Goal: Information Seeking & Learning: Learn about a topic

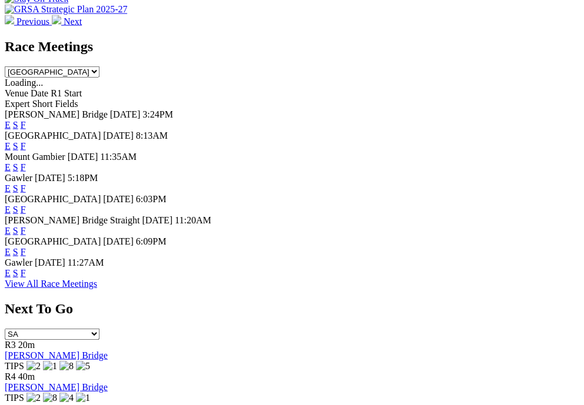
scroll to position [550, 0]
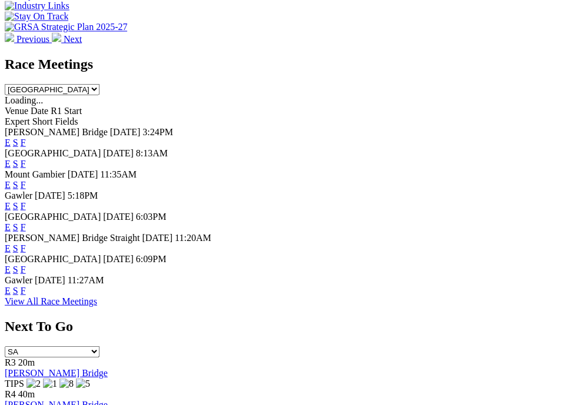
click at [26, 137] on link "F" at bounding box center [23, 142] width 5 height 10
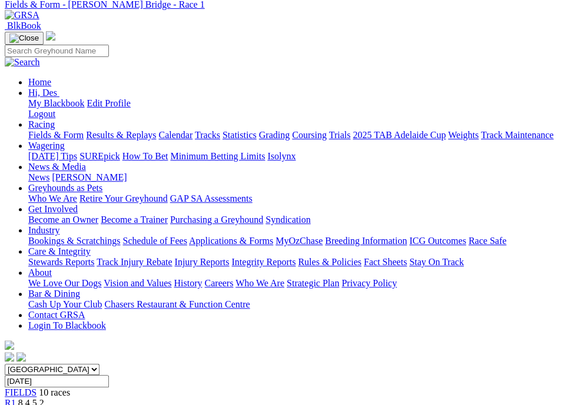
scroll to position [71, 0]
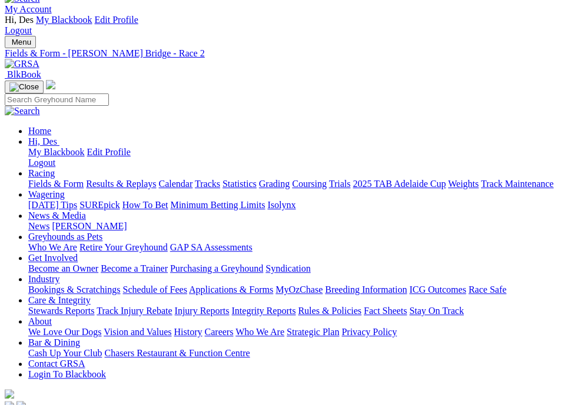
scroll to position [24, 0]
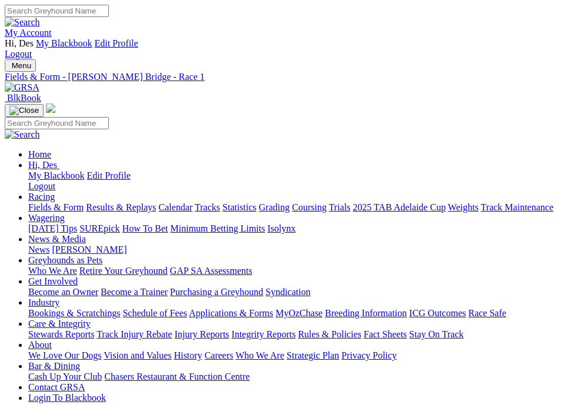
scroll to position [71, 0]
click at [212, 72] on div "Fields & Form - Murray Bridge - Fields" at bounding box center [292, 77] width 574 height 11
click option "[GEOGRAPHIC_DATA]" at bounding box center [0, 0] width 0 height 0
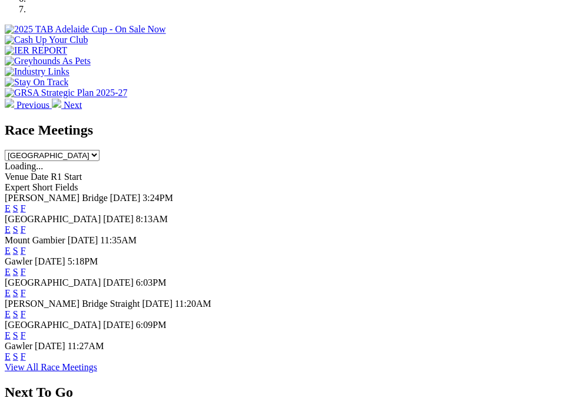
scroll to position [491, 0]
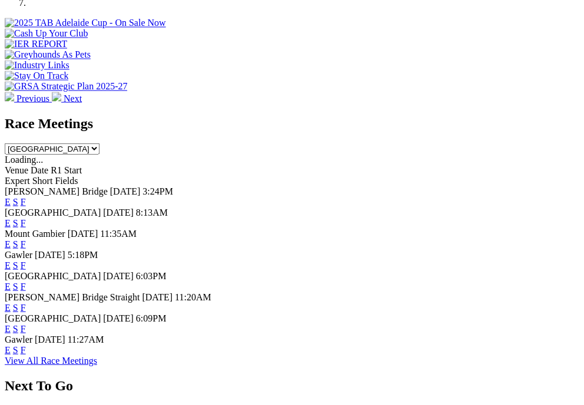
click at [11, 218] on link "E" at bounding box center [8, 223] width 6 height 10
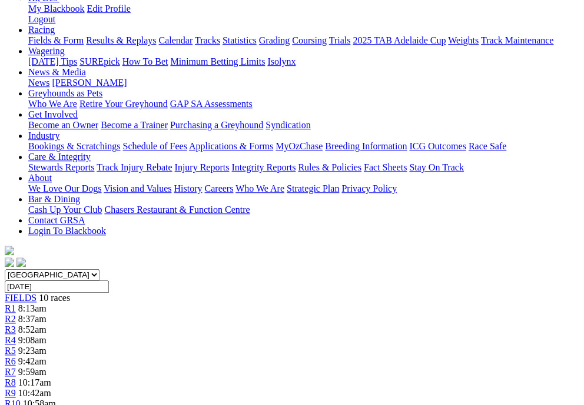
scroll to position [165, 0]
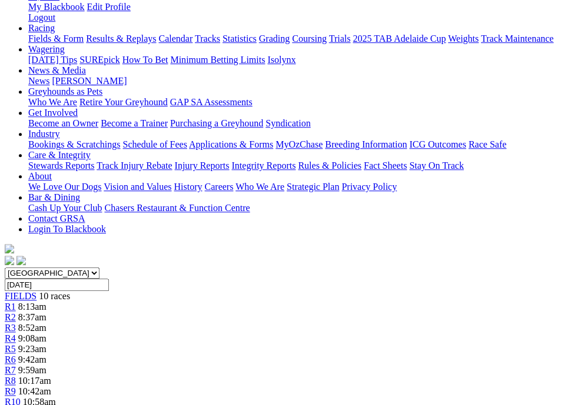
scroll to position [168, 0]
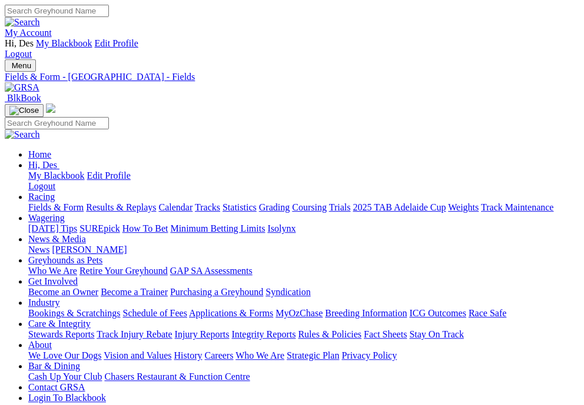
click option "[GEOGRAPHIC_DATA]" at bounding box center [0, 0] width 0 height 0
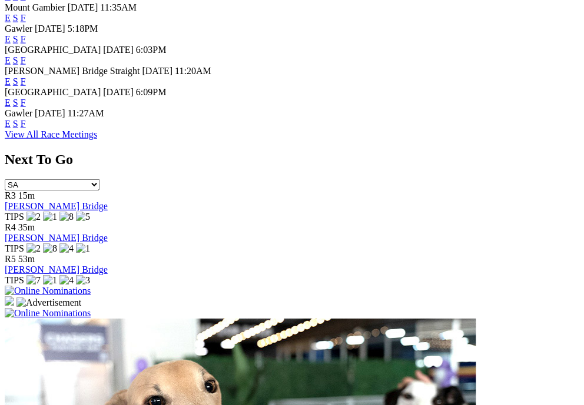
scroll to position [717, 0]
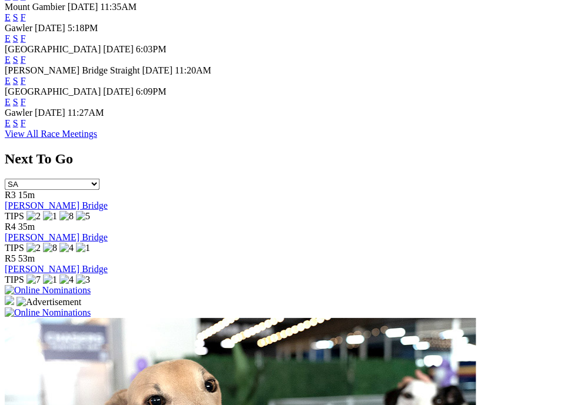
click at [26, 128] on link "F" at bounding box center [23, 123] width 5 height 10
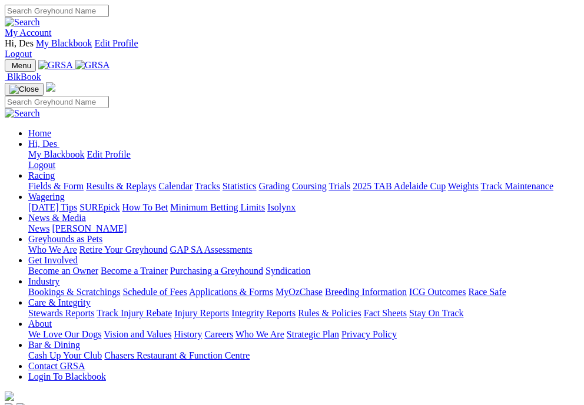
scroll to position [717, 0]
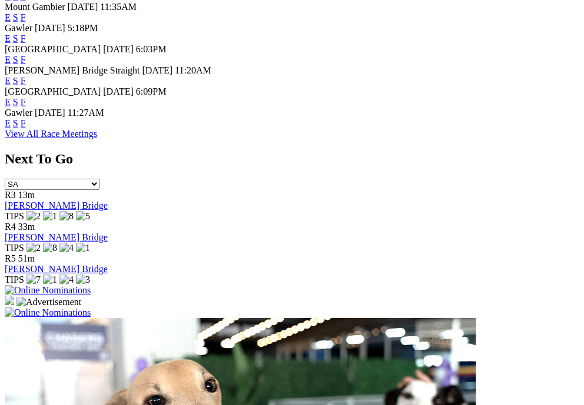
click at [26, 107] on link "F" at bounding box center [23, 102] width 5 height 10
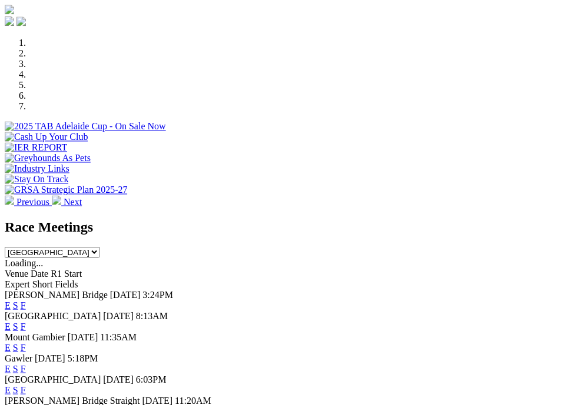
scroll to position [402, 0]
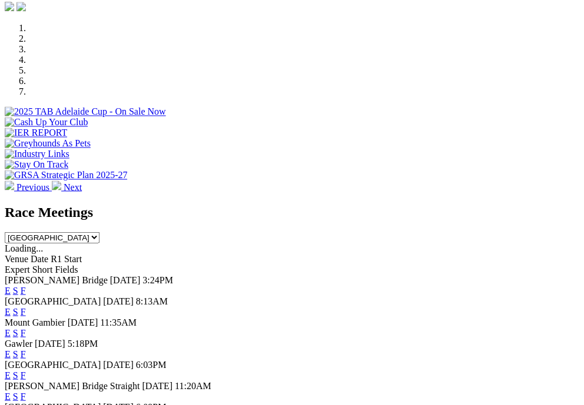
click at [26, 307] on link "F" at bounding box center [23, 312] width 5 height 10
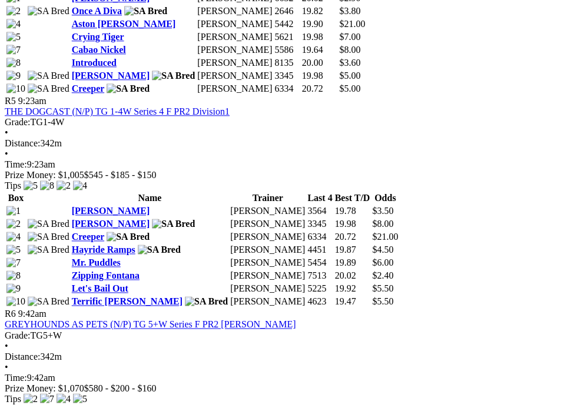
scroll to position [1415, 0]
